Goal: Task Accomplishment & Management: Manage account settings

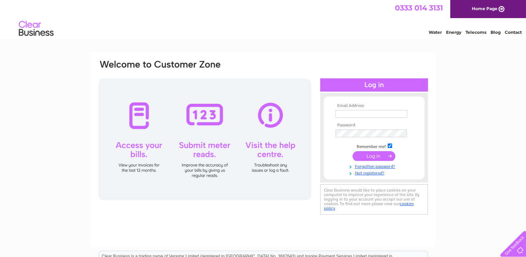
click at [348, 113] on input "text" at bounding box center [372, 114] width 72 height 8
type input "chris@note-for-note.co.uk"
click at [353, 151] on input "submit" at bounding box center [374, 156] width 43 height 10
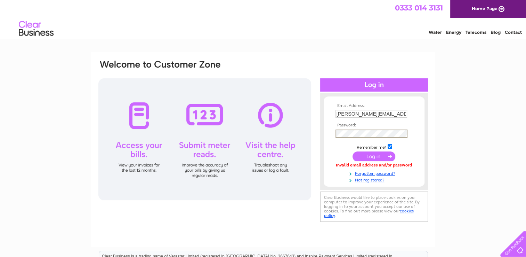
click at [353, 151] on input "submit" at bounding box center [374, 156] width 43 height 10
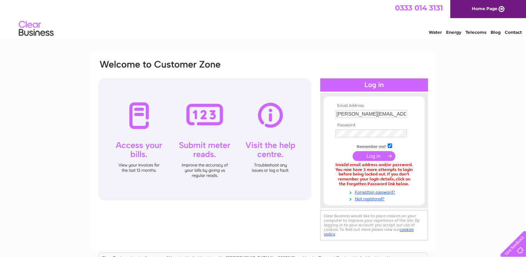
click at [351, 129] on td at bounding box center [374, 133] width 81 height 11
click at [374, 155] on input "submit" at bounding box center [374, 156] width 43 height 10
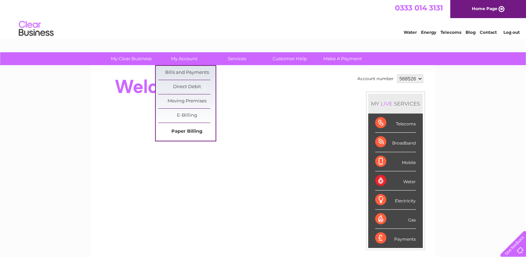
click at [196, 127] on link "Paper Billing" at bounding box center [186, 132] width 57 height 14
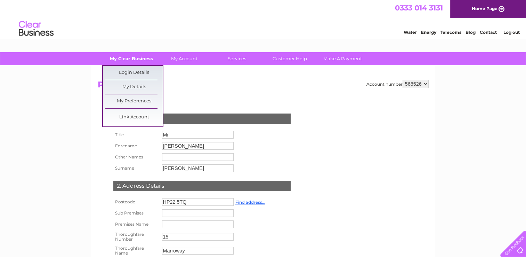
click at [121, 58] on link "My Clear Business" at bounding box center [131, 58] width 57 height 13
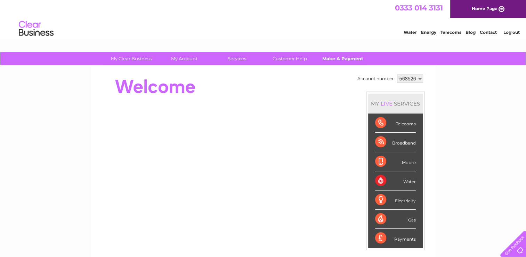
click at [341, 58] on link "Make A Payment" at bounding box center [342, 58] width 57 height 13
click at [336, 59] on link "Make A Payment" at bounding box center [342, 58] width 57 height 13
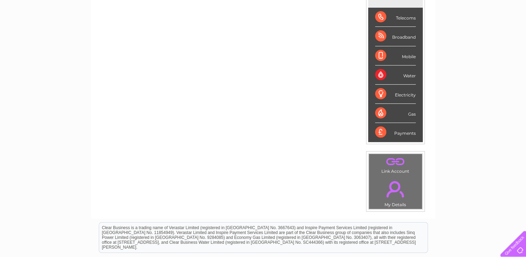
scroll to position [104, 0]
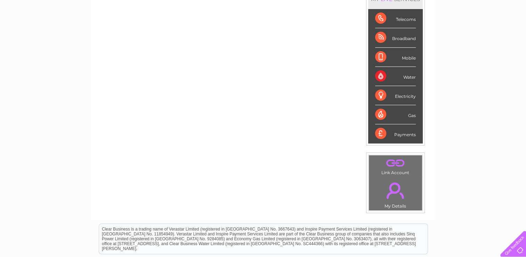
click at [405, 130] on div "Payments" at bounding box center [395, 133] width 41 height 19
click at [377, 132] on div "Payments" at bounding box center [395, 133] width 41 height 19
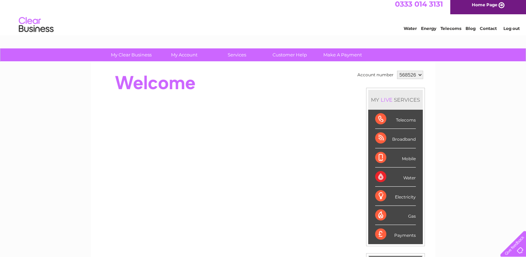
scroll to position [0, 0]
